Goal: Task Accomplishment & Management: Complete application form

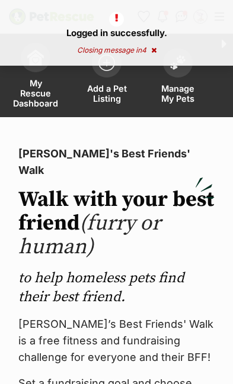
click at [185, 86] on span "Manage My Pets" at bounding box center [177, 93] width 41 height 20
click at [116, 90] on span "Add a Pet Listing" at bounding box center [106, 93] width 41 height 20
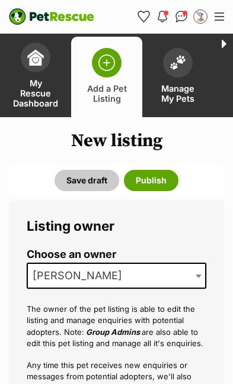
click at [171, 281] on span "[PERSON_NAME]" at bounding box center [116, 276] width 179 height 26
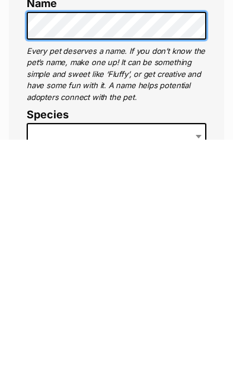
scroll to position [301, 0]
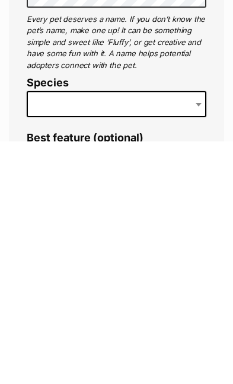
click at [198, 334] on span at bounding box center [200, 347] width 12 height 26
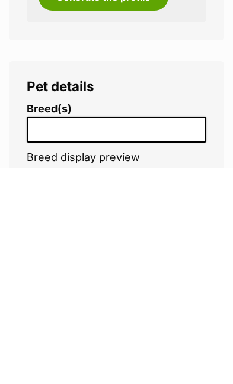
scroll to position [1627, 0]
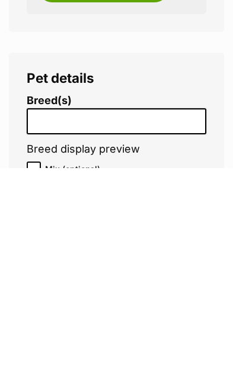
click at [156, 331] on input "search" at bounding box center [119, 337] width 177 height 12
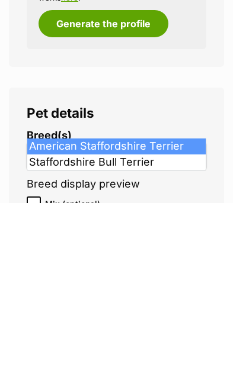
type input "staffy"
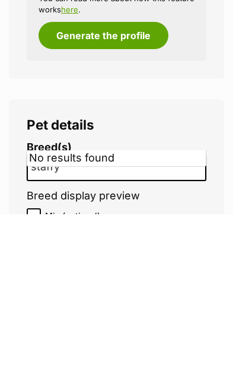
click at [29, 378] on input "Mix (optional)" at bounding box center [34, 385] width 14 height 14
checkbox input "true"
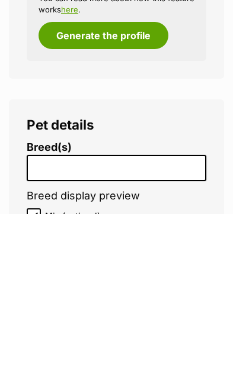
scroll to position [1797, 0]
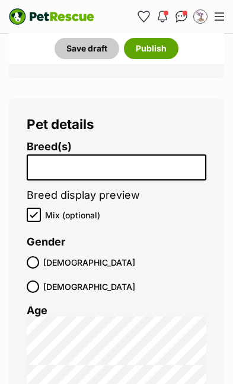
click at [142, 160] on input "search" at bounding box center [119, 166] width 177 height 12
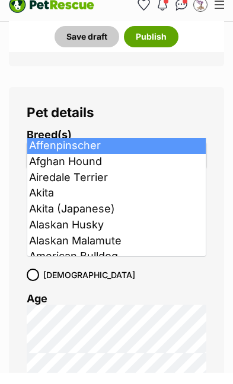
type input "j"
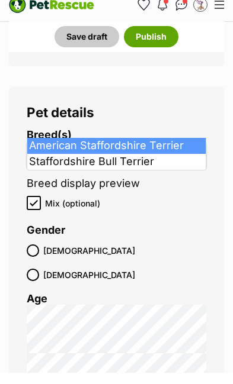
type input "staf"
select select "9"
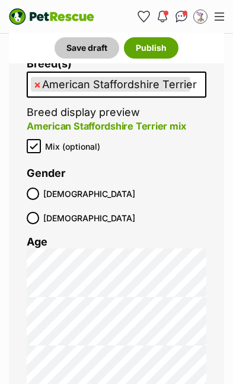
scroll to position [1897, 0]
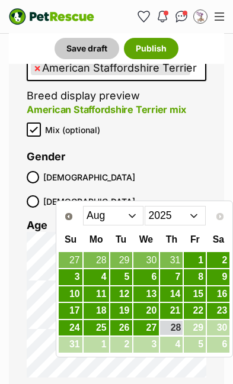
click at [127, 215] on select "Jan Feb Mar Apr May Jun Jul Aug" at bounding box center [113, 215] width 61 height 19
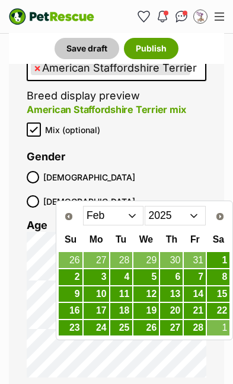
click at [140, 208] on select "Jan Feb Mar Apr May Jun Jul Aug" at bounding box center [113, 215] width 61 height 19
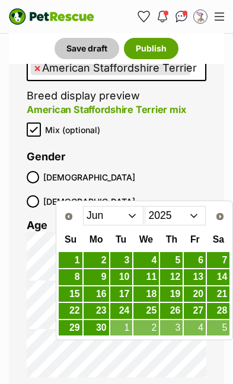
click at [129, 219] on select "Jan Feb Mar Apr May Jun Jul Aug" at bounding box center [113, 215] width 61 height 19
click at [137, 224] on select "Jan Feb Mar Apr May Jun Jul Aug" at bounding box center [113, 215] width 61 height 19
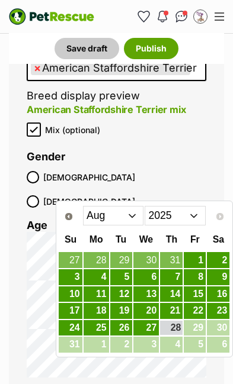
click at [123, 215] on select "Jan Feb Mar Apr May Jun Jul Aug" at bounding box center [113, 215] width 61 height 19
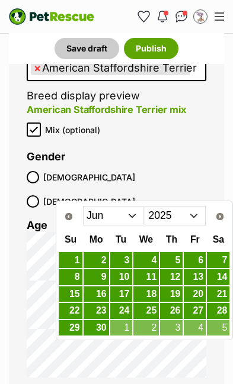
click at [131, 217] on select "Jan Feb Mar Apr May Jun Jul Aug" at bounding box center [113, 215] width 61 height 19
click at [192, 217] on select "2015 2016 2017 2018 2019 2020 2021 2022 2023 2024 2025" at bounding box center [174, 215] width 61 height 19
click at [192, 221] on select "2015 2016 2017 2018 2019 2020 2021 2022 2023 2024 2025" at bounding box center [174, 215] width 61 height 19
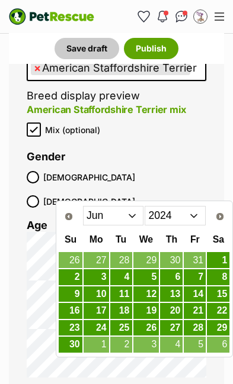
click at [131, 220] on select "Jan Feb Mar Apr May Jun Jul Aug Sep Oct Nov Dec" at bounding box center [113, 215] width 61 height 19
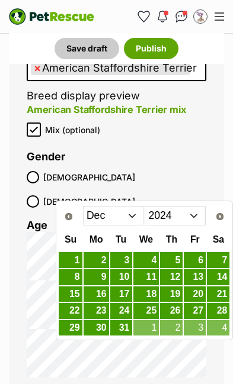
click at [152, 306] on link "25" at bounding box center [146, 311] width 26 height 16
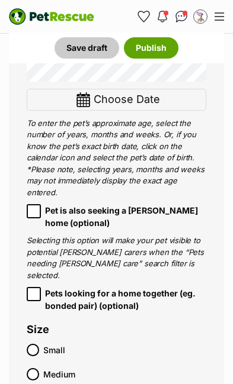
click at [42, 368] on label "Medium" at bounding box center [113, 374] width 173 height 12
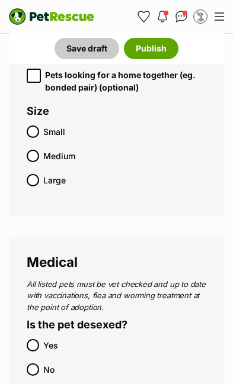
scroll to position [2427, 0]
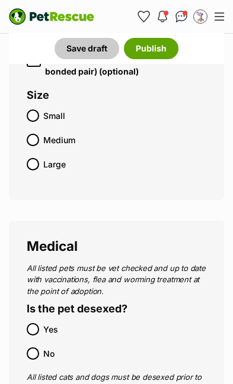
click at [42, 323] on label "Yes" at bounding box center [113, 329] width 173 height 12
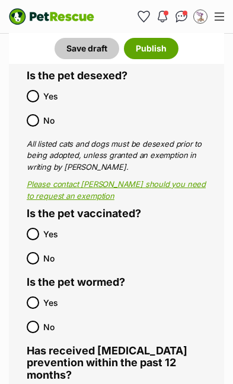
scroll to position [2670, 0]
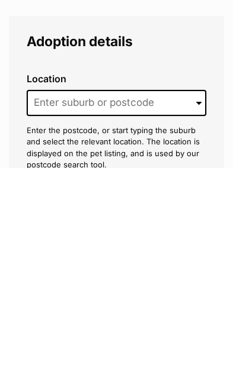
scroll to position [3349, 0]
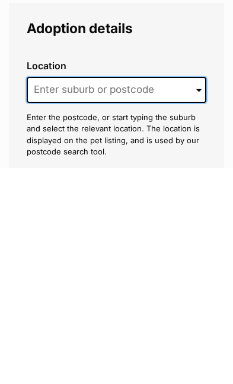
click at [185, 294] on input at bounding box center [116, 307] width 179 height 26
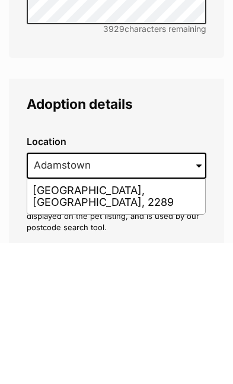
click at [165, 320] on li "Adamstown Heights, New South Wales, 2289" at bounding box center [116, 337] width 178 height 35
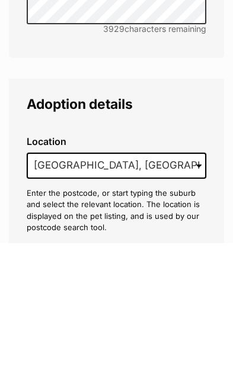
scroll to position [3490, 0]
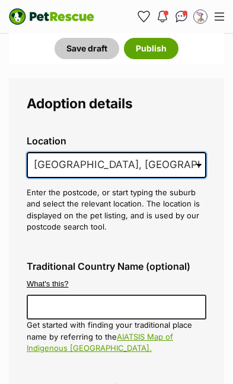
click at [180, 152] on input "Adamstown Heights, New South Wales, 2289" at bounding box center [116, 165] width 179 height 26
click at [162, 152] on input "Adamstown H Wales, 2289" at bounding box center [116, 165] width 179 height 26
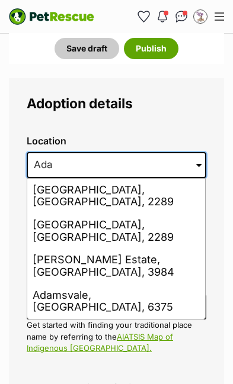
type input "Ad"
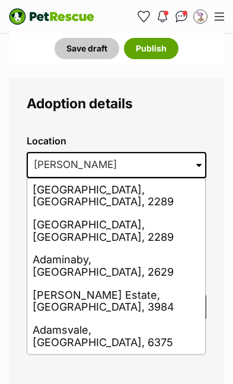
click at [157, 214] on li "Adamstown, New South Wales, 2289" at bounding box center [116, 231] width 178 height 35
type input "Adamstown, New South Wales, 2289"
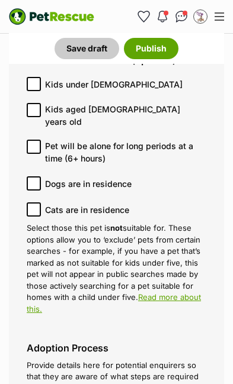
scroll to position [4073, 0]
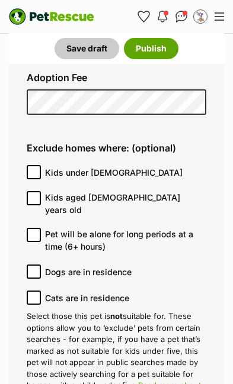
click at [35, 165] on input "Kids under 5 years old" at bounding box center [34, 172] width 14 height 14
checkbox input "true"
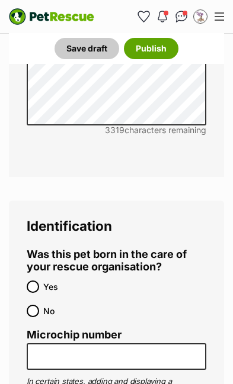
scroll to position [4778, 0]
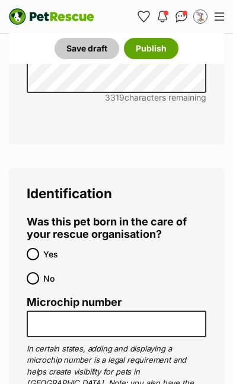
click at [28, 272] on input "No" at bounding box center [33, 278] width 12 height 12
radio input "true"
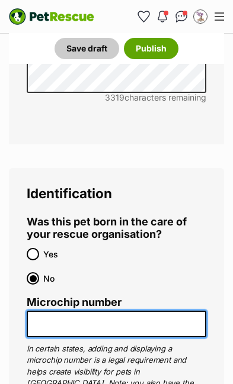
click at [143, 311] on input "Microchip number" at bounding box center [116, 324] width 179 height 27
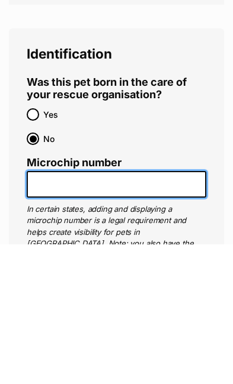
click at [93, 311] on input "Microchip number" at bounding box center [116, 324] width 179 height 27
paste input "991003002198031"
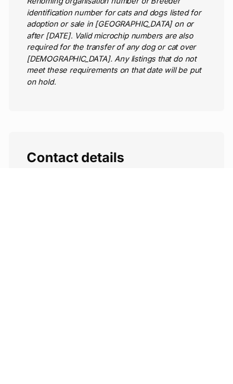
type input "991003002198031"
radio input "true"
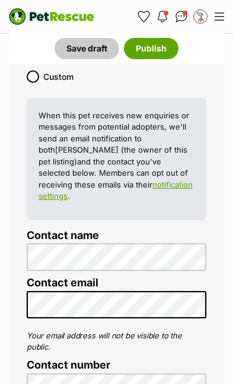
radio input "true"
checkbox input "true"
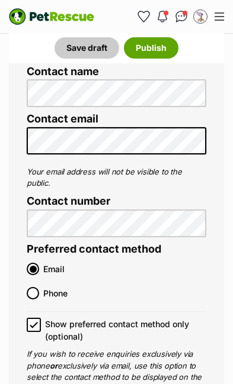
scroll to position [5792, 0]
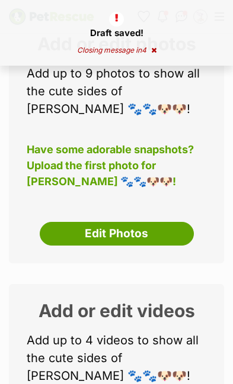
scroll to position [162, 0]
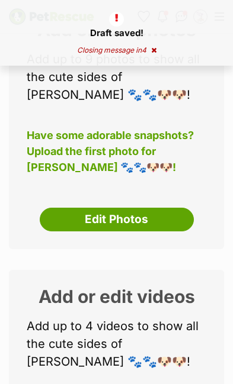
click at [163, 213] on link "Edit Photos" at bounding box center [117, 220] width 154 height 24
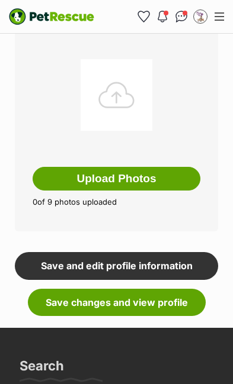
click at [111, 177] on button "Upload Photos" at bounding box center [117, 179] width 168 height 24
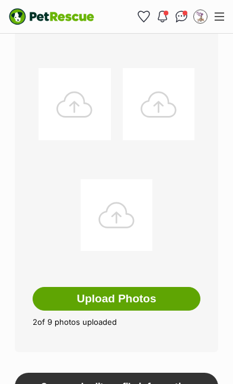
scroll to position [610, 0]
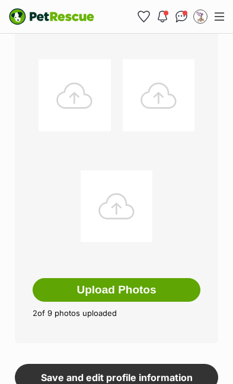
click at [133, 288] on button "Upload Photos" at bounding box center [117, 290] width 168 height 24
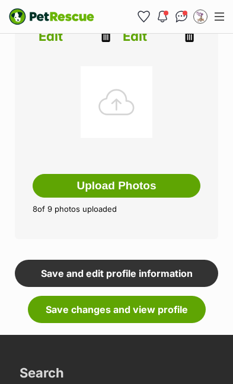
scroll to position [743, 0]
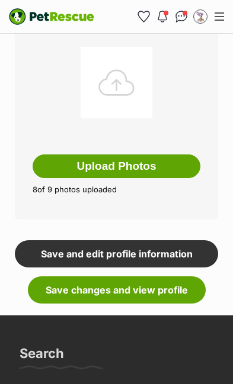
click at [141, 292] on link "Save changes and view profile" at bounding box center [117, 289] width 178 height 27
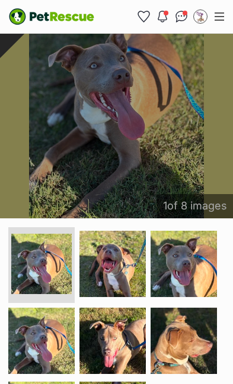
scroll to position [1154, 0]
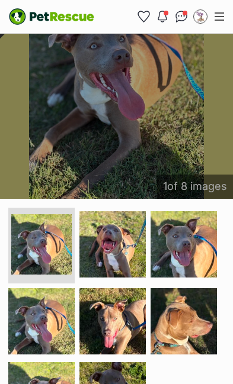
click at [111, 244] on img at bounding box center [112, 244] width 66 height 66
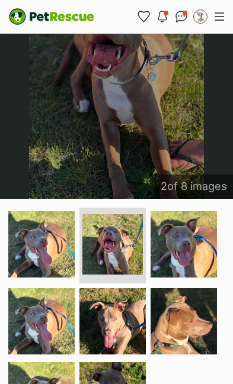
click at [192, 262] on img at bounding box center [183, 244] width 66 height 66
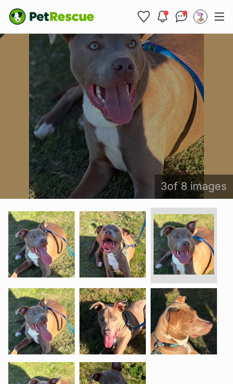
click at [179, 323] on img at bounding box center [183, 321] width 66 height 66
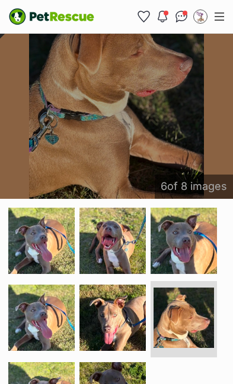
click at [128, 332] on img at bounding box center [112, 318] width 66 height 66
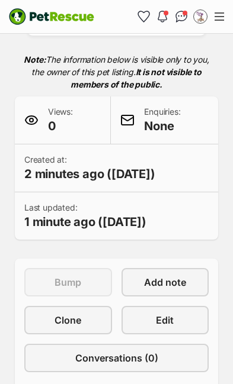
scroll to position [369, 0]
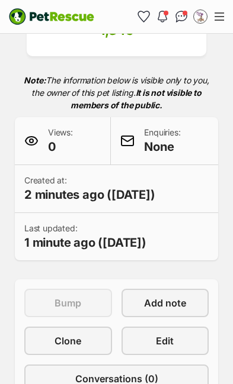
click at [179, 345] on link "Edit" at bounding box center [165, 341] width 88 height 28
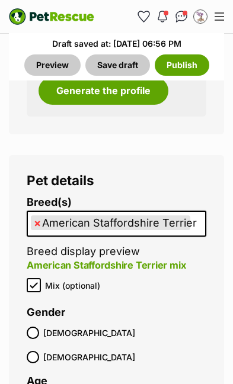
scroll to position [2380, 0]
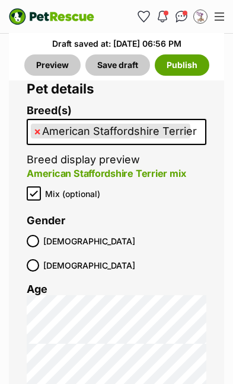
click at [27, 235] on span at bounding box center [33, 241] width 12 height 12
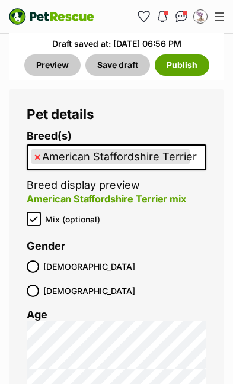
scroll to position [2362, 0]
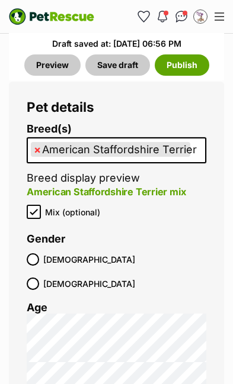
click at [128, 66] on button "Save draft" at bounding box center [117, 64] width 65 height 21
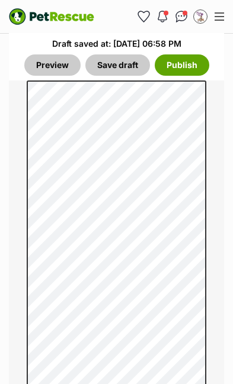
scroll to position [5070, 0]
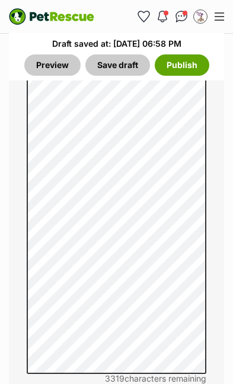
click at [46, 63] on link "Preview" at bounding box center [52, 64] width 56 height 21
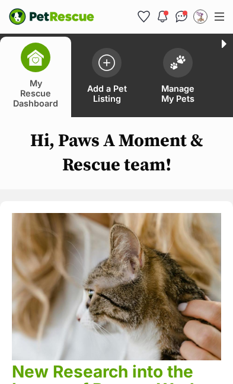
click at [181, 70] on img at bounding box center [177, 62] width 17 height 15
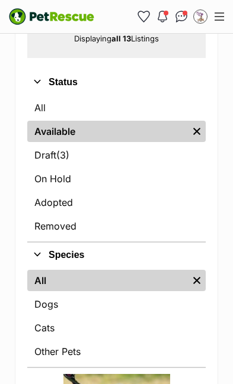
scroll to position [318, 0]
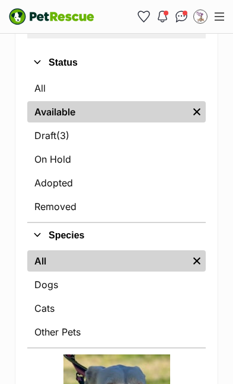
click at [53, 141] on link "Draft (3) Items" at bounding box center [116, 135] width 178 height 21
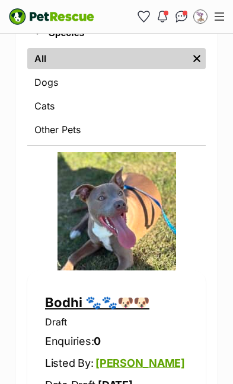
scroll to position [532, 0]
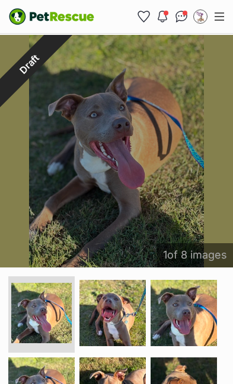
click at [128, 339] on img at bounding box center [112, 313] width 66 height 66
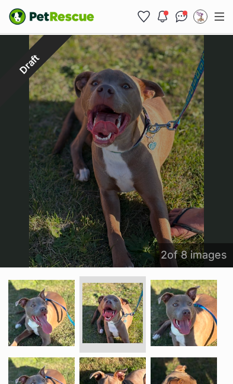
click at [193, 329] on img at bounding box center [183, 313] width 66 height 66
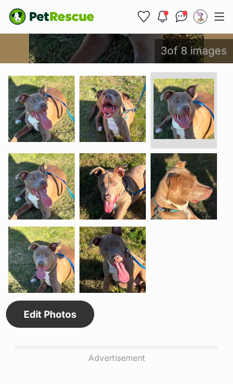
click at [115, 281] on img at bounding box center [112, 260] width 66 height 66
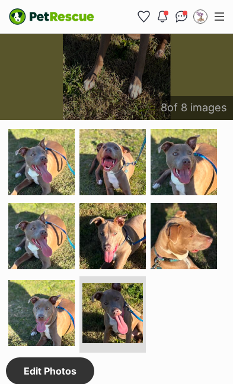
scroll to position [1275, 0]
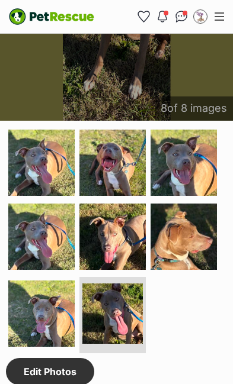
click at [36, 326] on img at bounding box center [41, 314] width 66 height 66
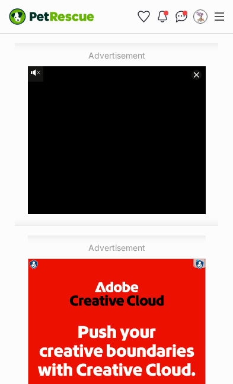
scroll to position [3115, 0]
